Goal: Find specific fact: Find specific page/section

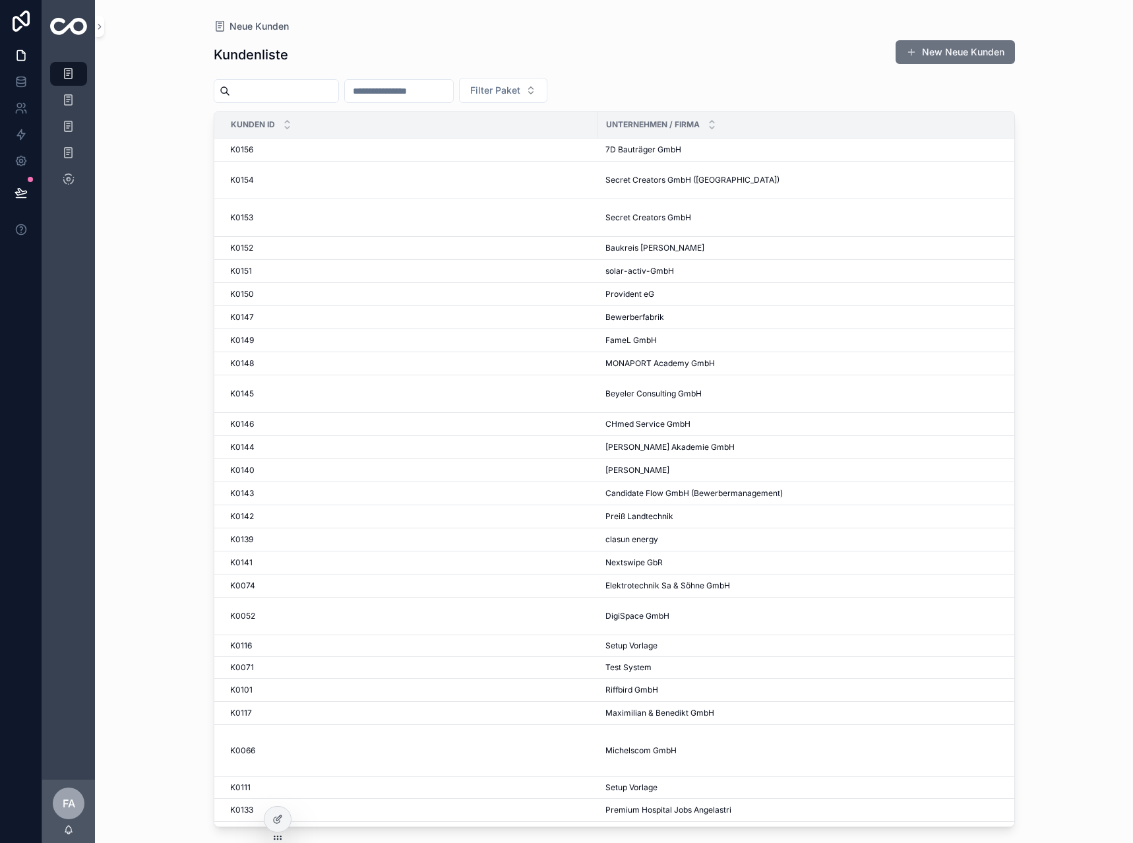
click at [411, 92] on input "scrollable content" at bounding box center [399, 91] width 108 height 18
type input "***"
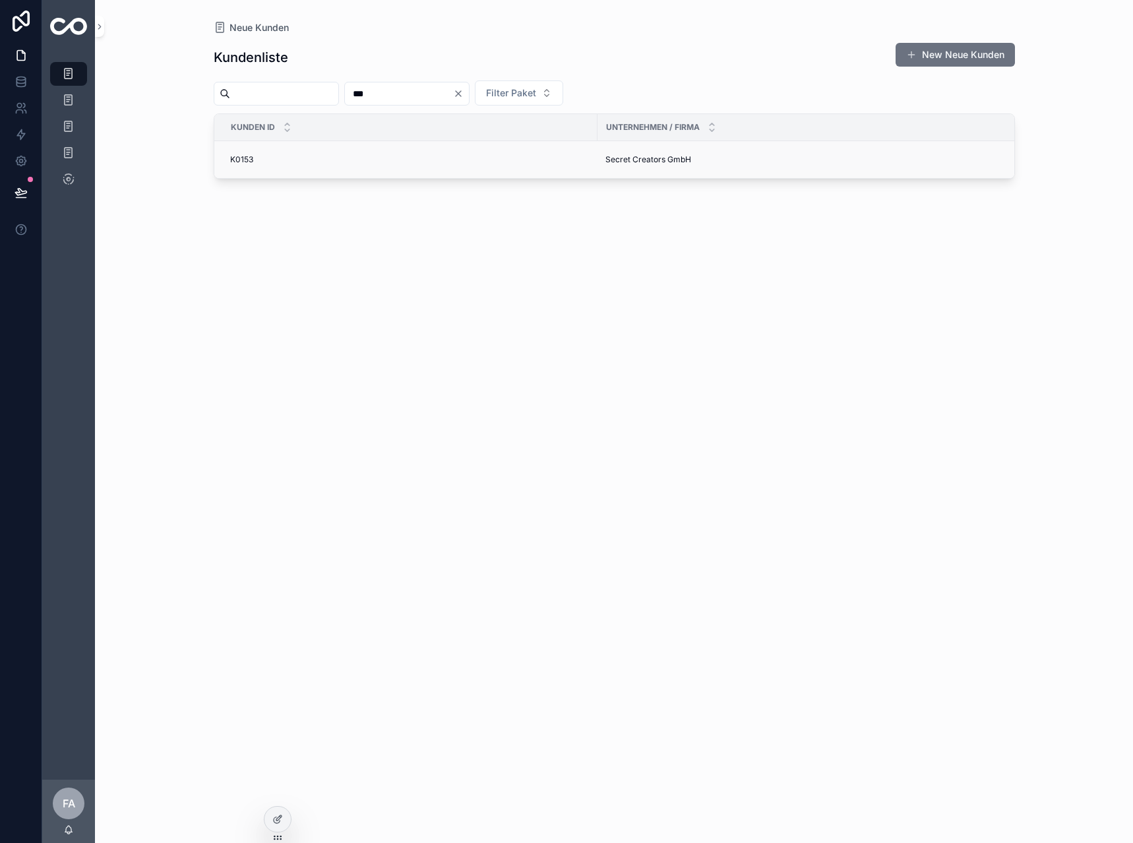
click at [256, 158] on div "K0153 K0153" at bounding box center [409, 159] width 359 height 11
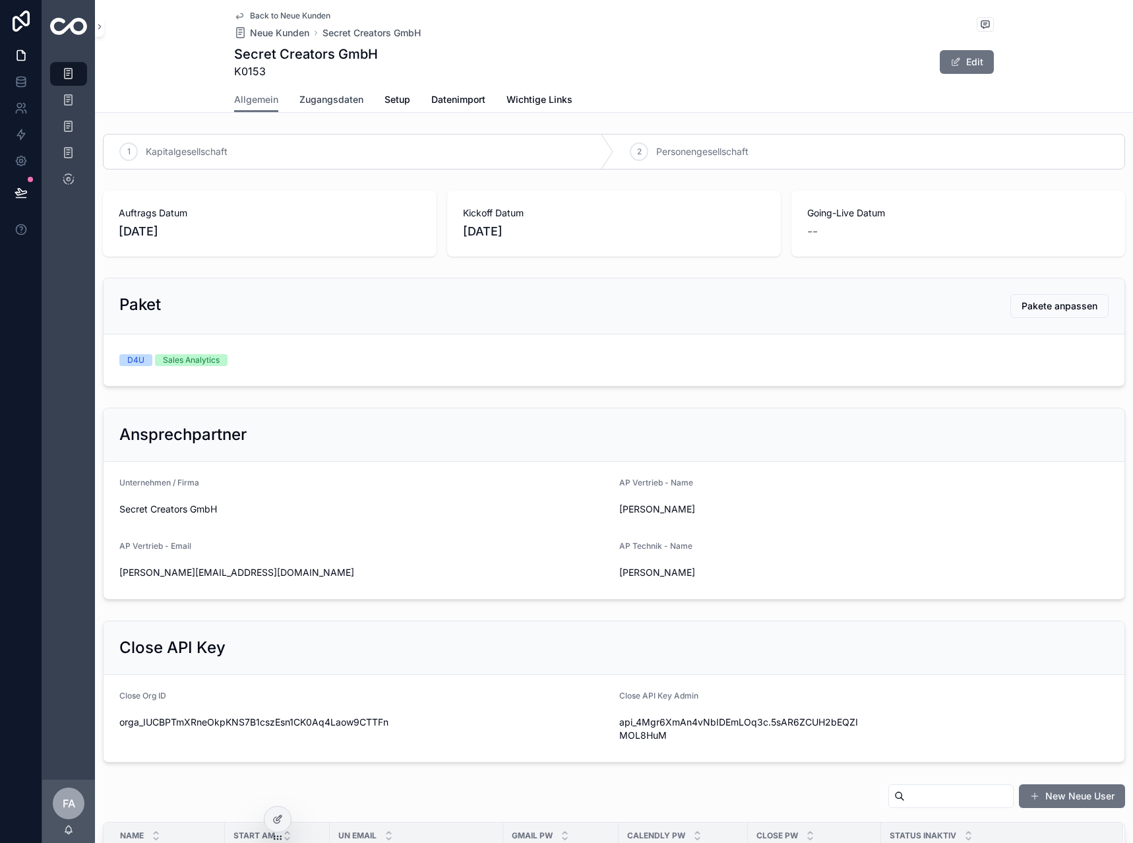
click at [331, 95] on span "Zugangsdaten" at bounding box center [331, 99] width 64 height 13
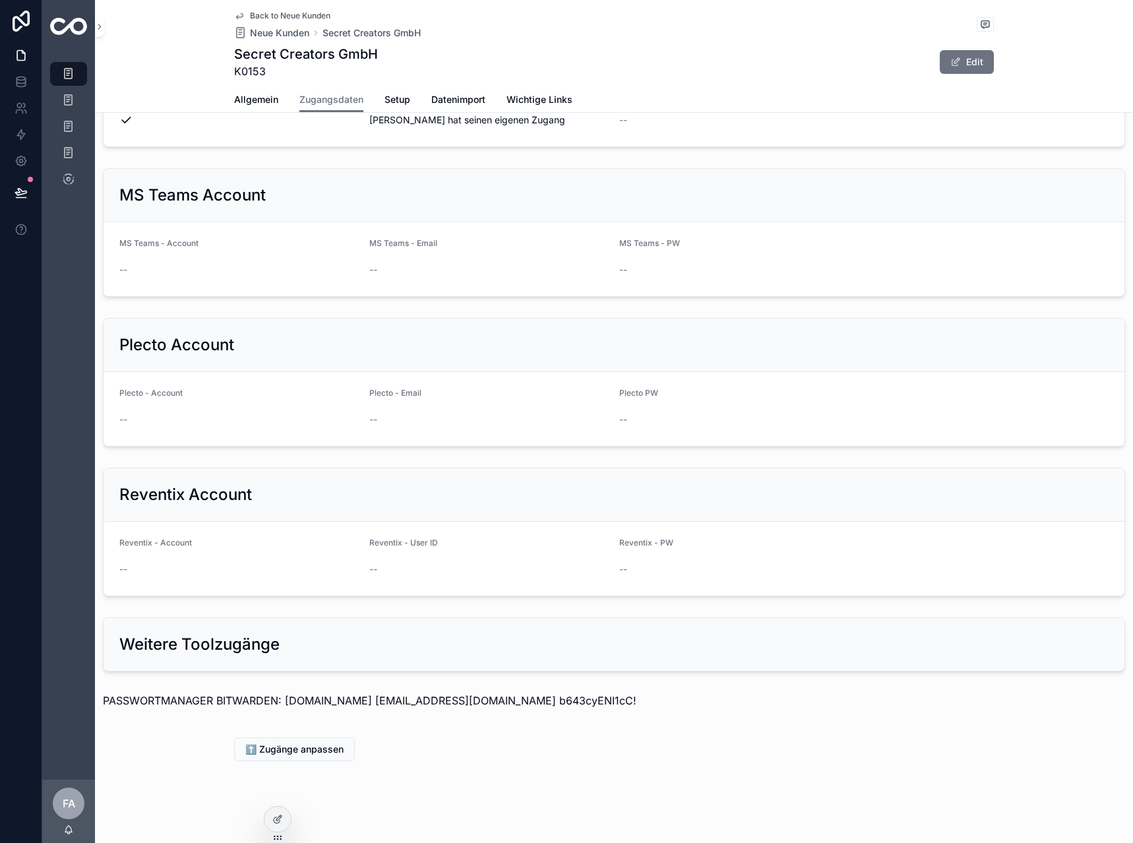
scroll to position [1048, 0]
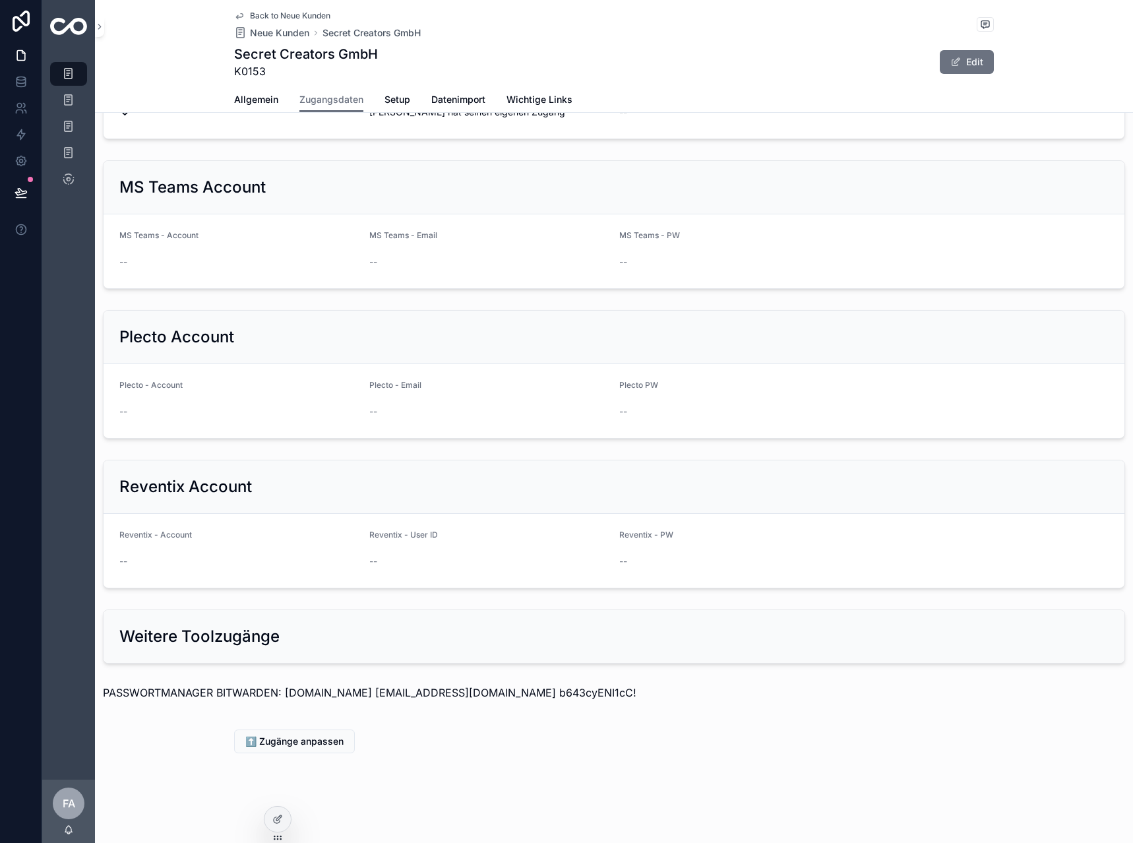
drag, startPoint x: 624, startPoint y: 481, endPoint x: 548, endPoint y: 699, distance: 230.6
drag, startPoint x: 611, startPoint y: 686, endPoint x: 519, endPoint y: 686, distance: 91.6
click at [519, 686] on p "PASSWORTMANAGER BITWARDEN: [DOMAIN_NAME] [EMAIL_ADDRESS][DOMAIN_NAME] b643cyENI…" at bounding box center [614, 692] width 1022 height 16
copy p "b643cyENI1cC!"
click at [92, 106] on div "Tabelle Ausfüllen 1" at bounding box center [68, 100] width 53 height 26
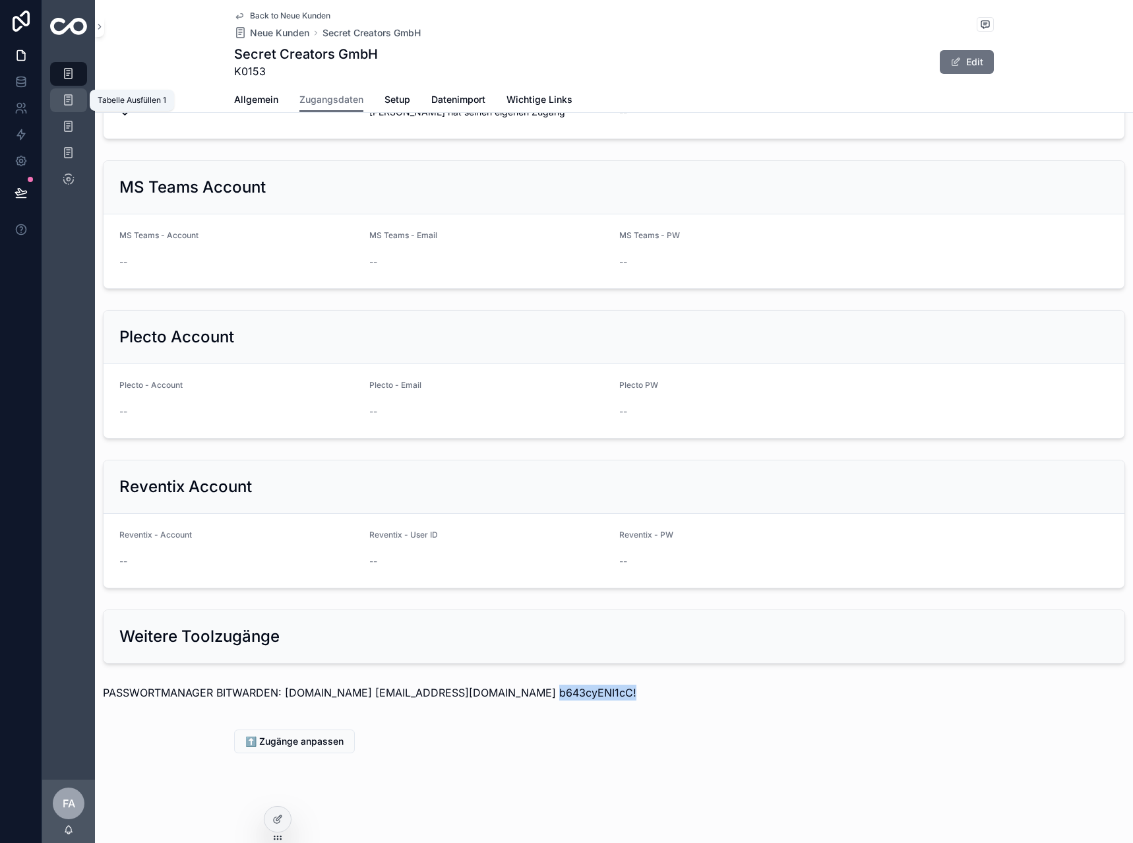
click at [59, 96] on div "Tabelle Ausfüllen 1" at bounding box center [68, 100] width 21 height 21
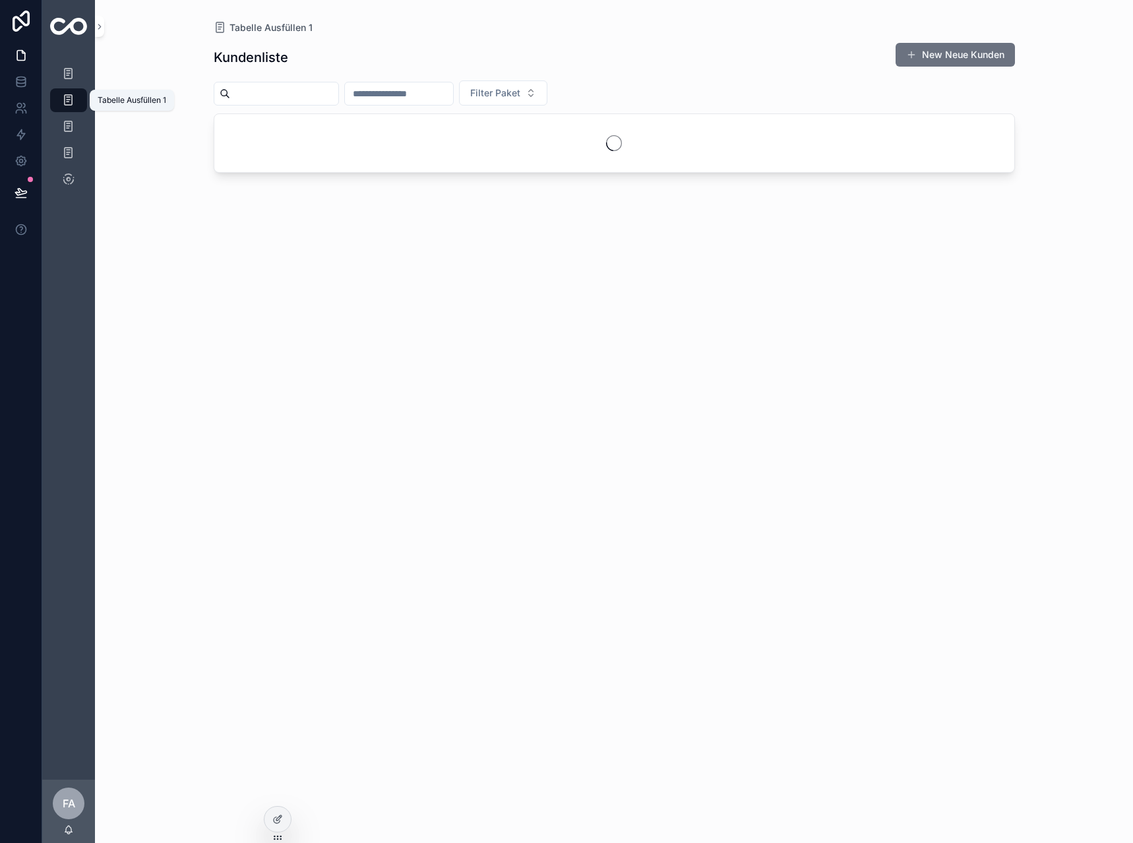
click at [69, 96] on icon "scrollable content" at bounding box center [68, 100] width 13 height 13
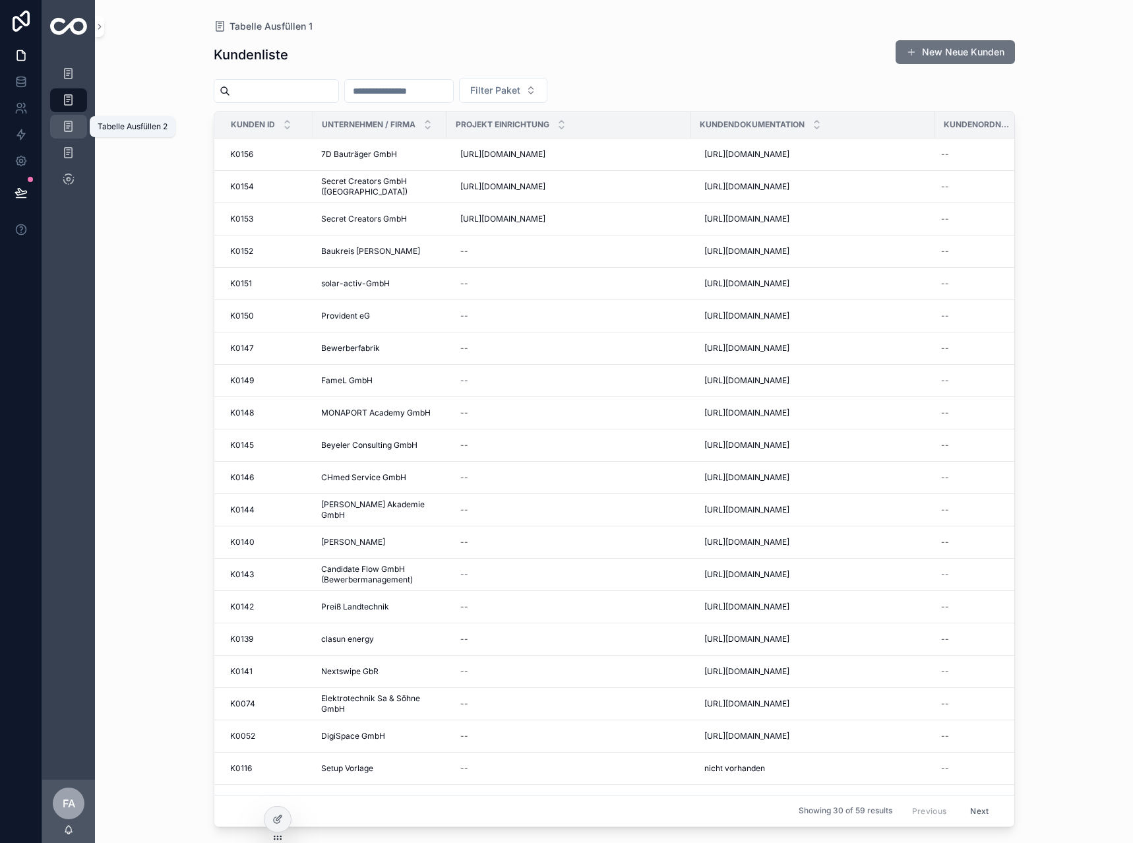
click at [70, 130] on icon "scrollable content" at bounding box center [68, 126] width 13 height 13
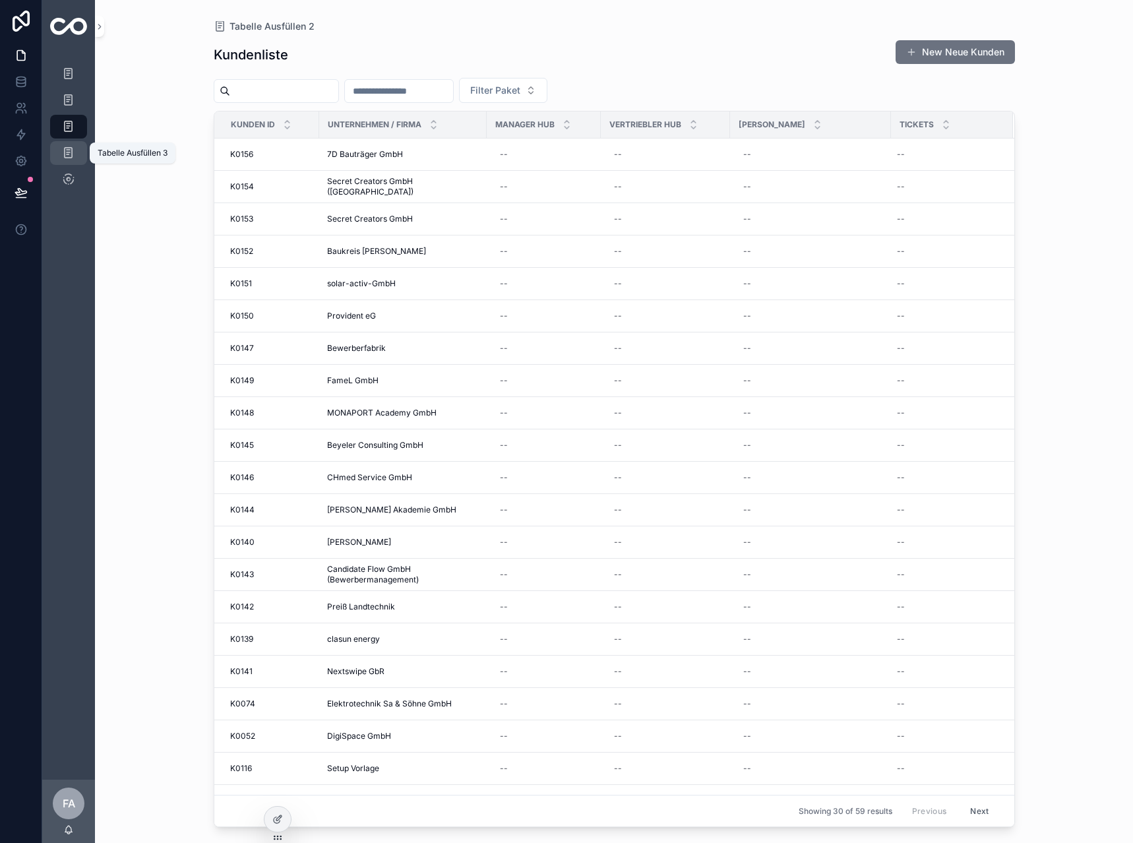
click at [71, 152] on icon "scrollable content" at bounding box center [68, 152] width 13 height 13
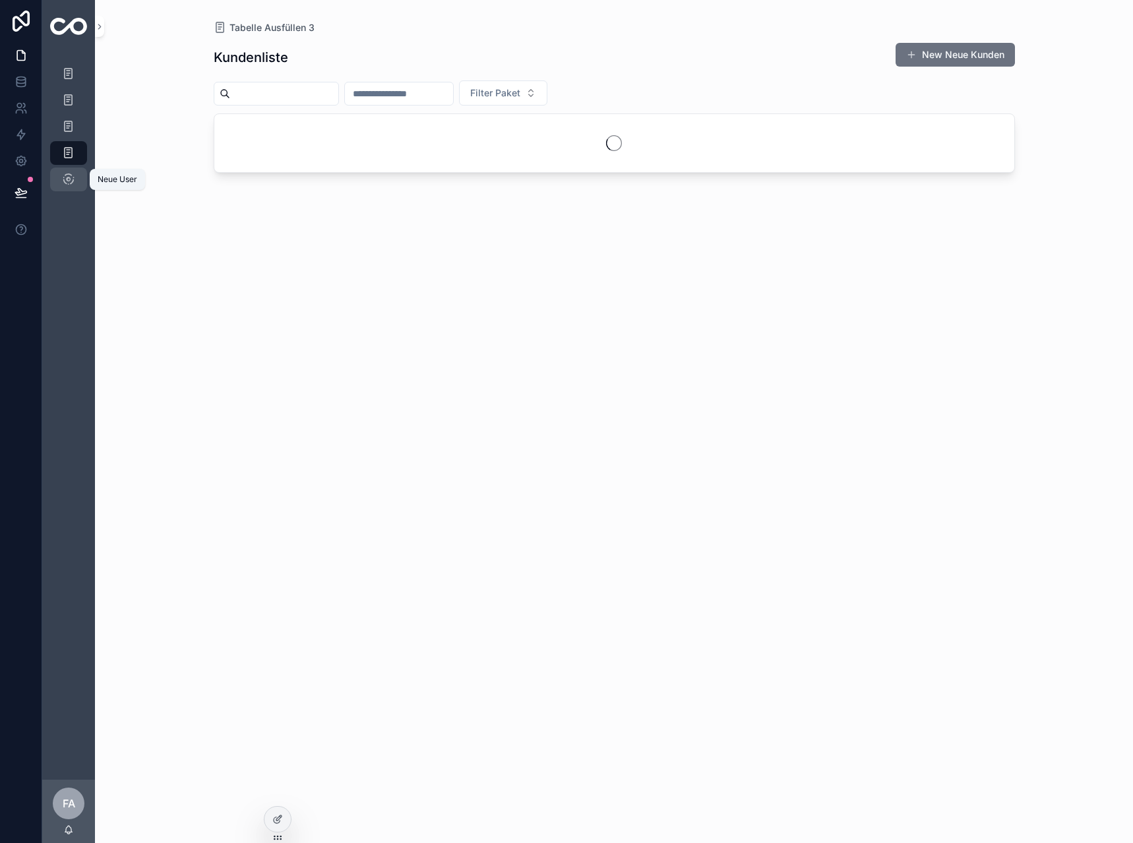
click at [71, 187] on div "Neue User" at bounding box center [68, 179] width 21 height 21
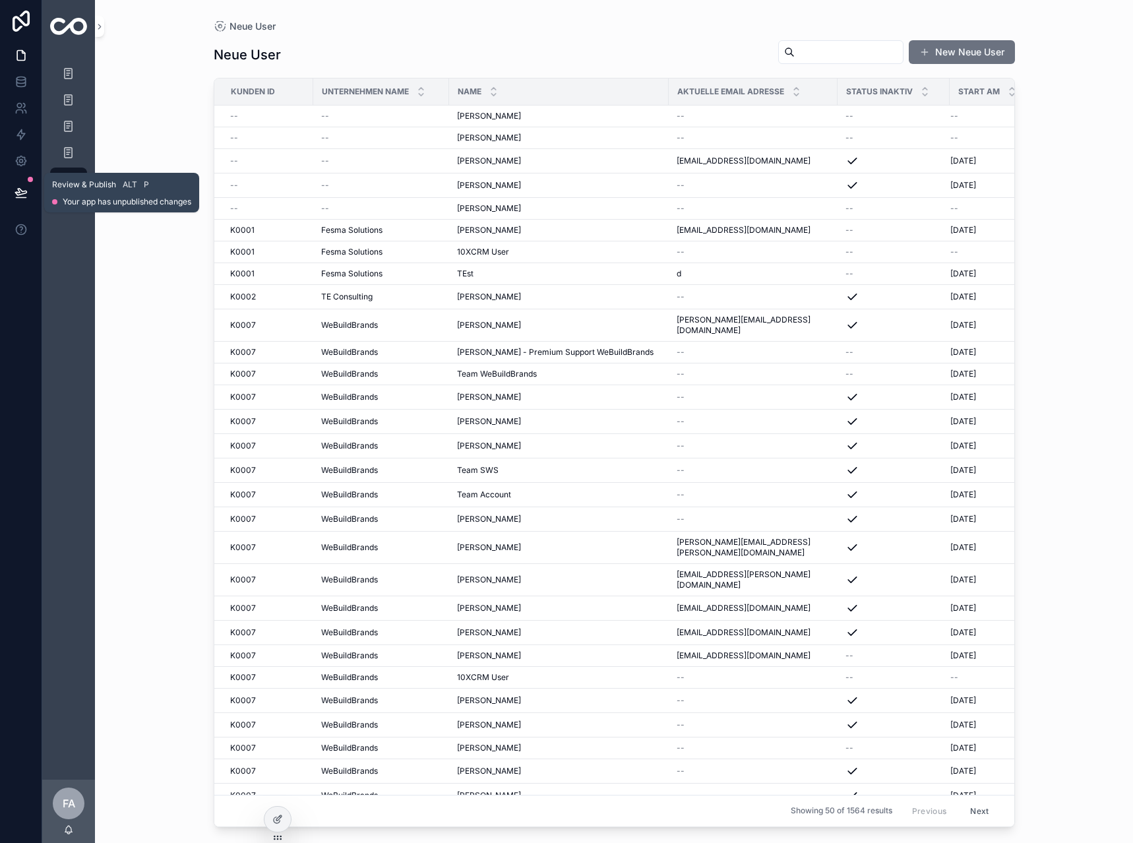
click at [22, 187] on icon at bounding box center [21, 192] width 13 height 13
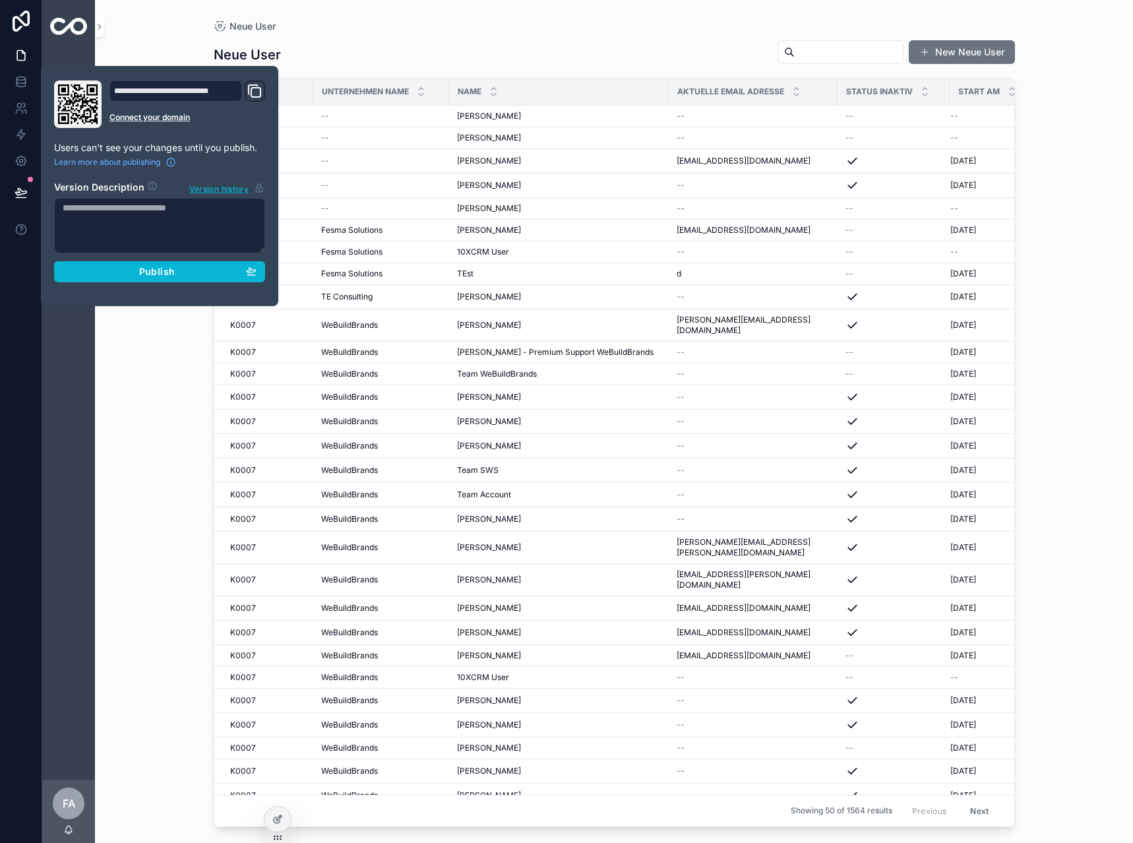
click at [484, 15] on div "Neue User Neue User New Neue User Kunden ID Unternehmen Name Name Aktuelle Emai…" at bounding box center [614, 413] width 843 height 827
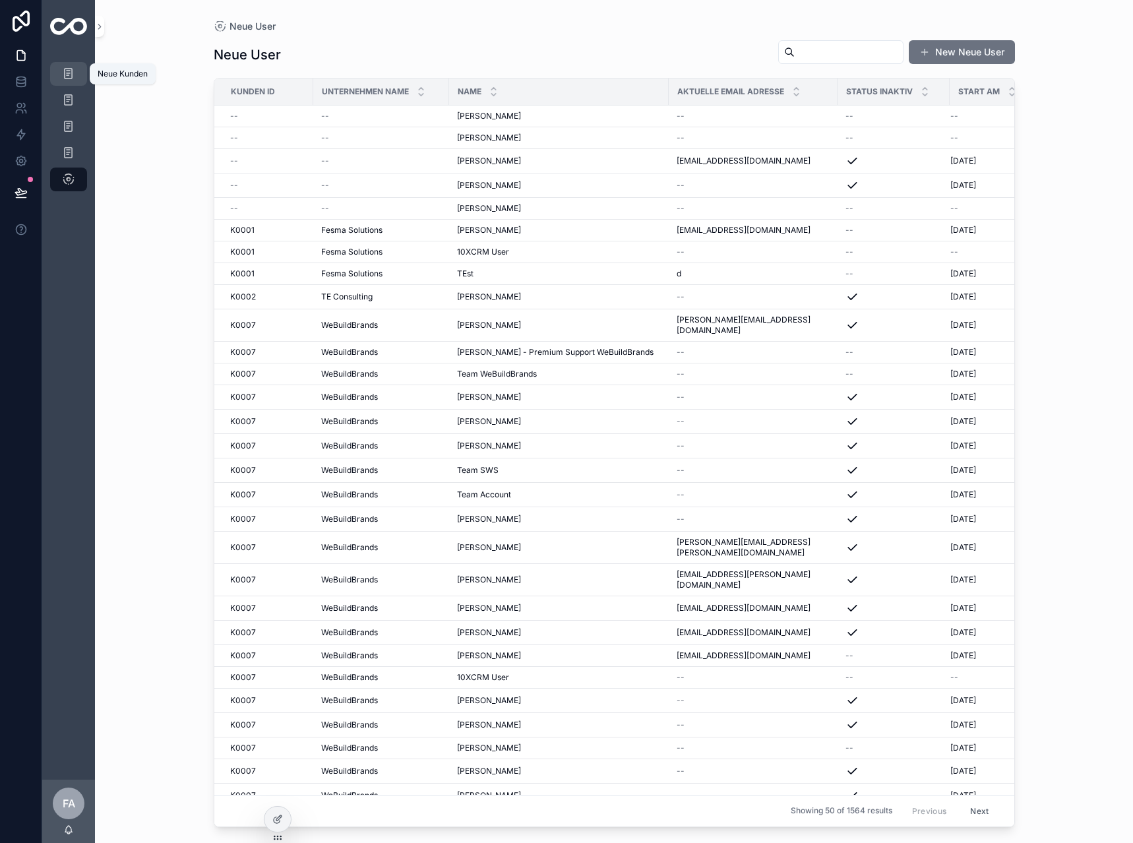
click at [60, 77] on div "Neue Kunden" at bounding box center [68, 73] width 21 height 21
